Goal: Find specific page/section: Find specific page/section

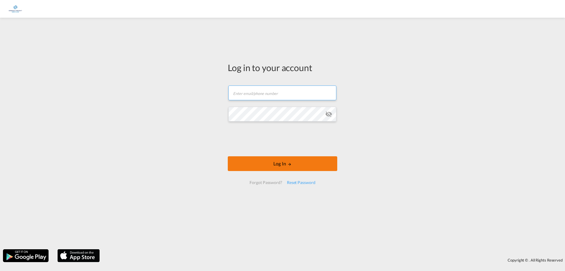
type input "[EMAIL_ADDRESS][DOMAIN_NAME]"
click at [327, 162] on button "Log In" at bounding box center [283, 163] width 110 height 15
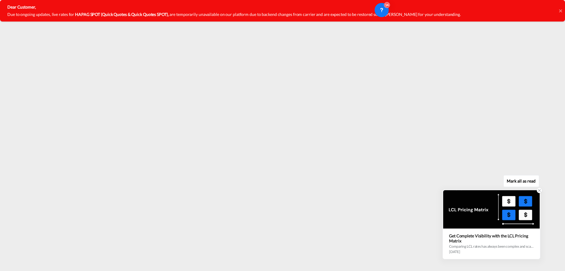
click at [540, 192] on icon at bounding box center [540, 190] width 4 height 4
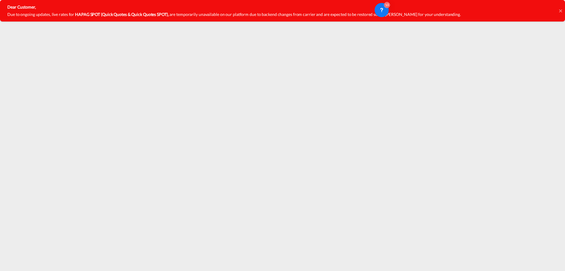
click at [559, 11] on div "Dear Customer, Due to ongoing updates, live rates for HAPAG SPOT (Quick Quotes …" at bounding box center [282, 10] width 565 height 21
